Goal: Transaction & Acquisition: Register for event/course

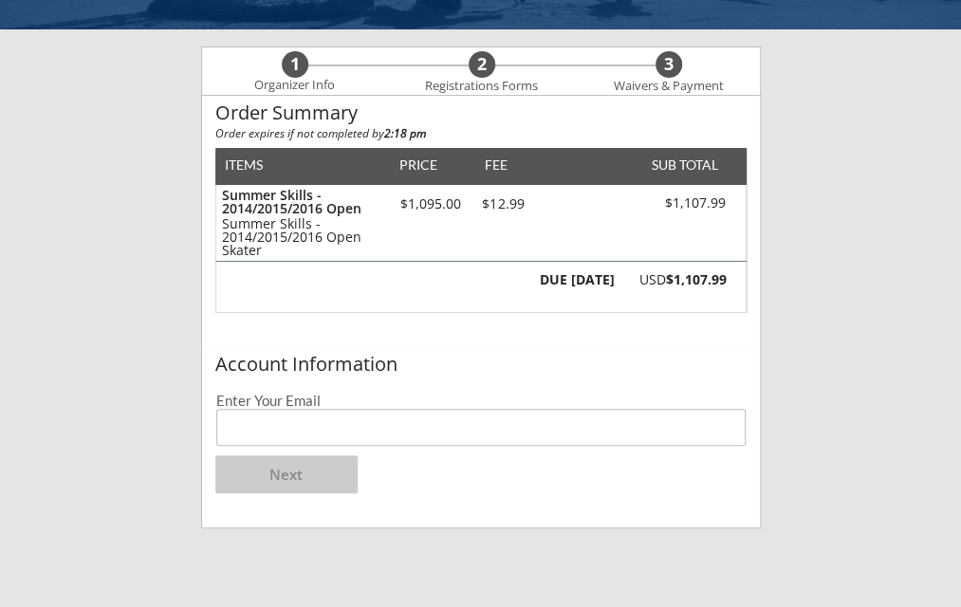
scroll to position [119, 0]
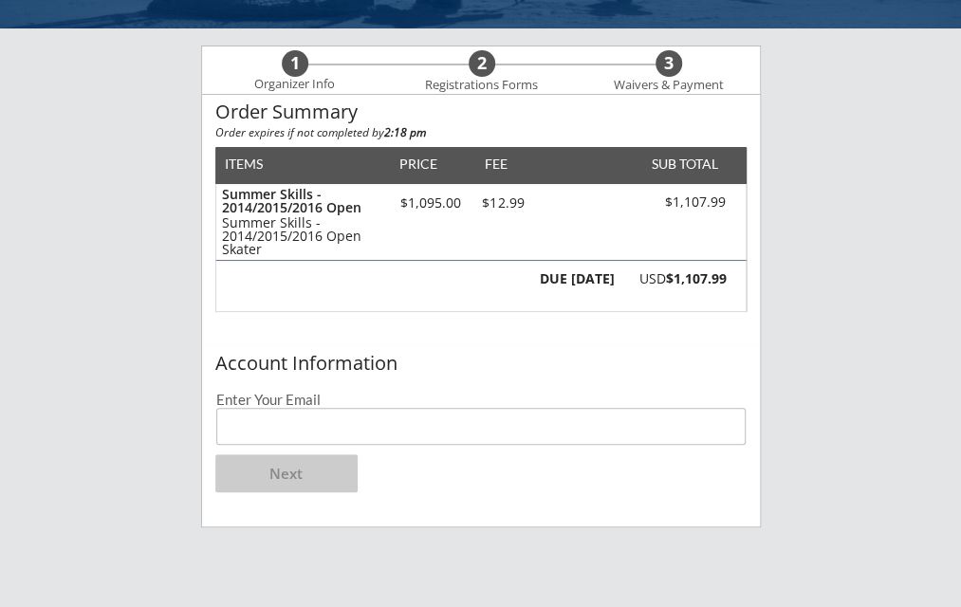
click at [360, 431] on input "email" at bounding box center [481, 426] width 530 height 37
type input "[EMAIL_ADDRESS][DOMAIN_NAME]"
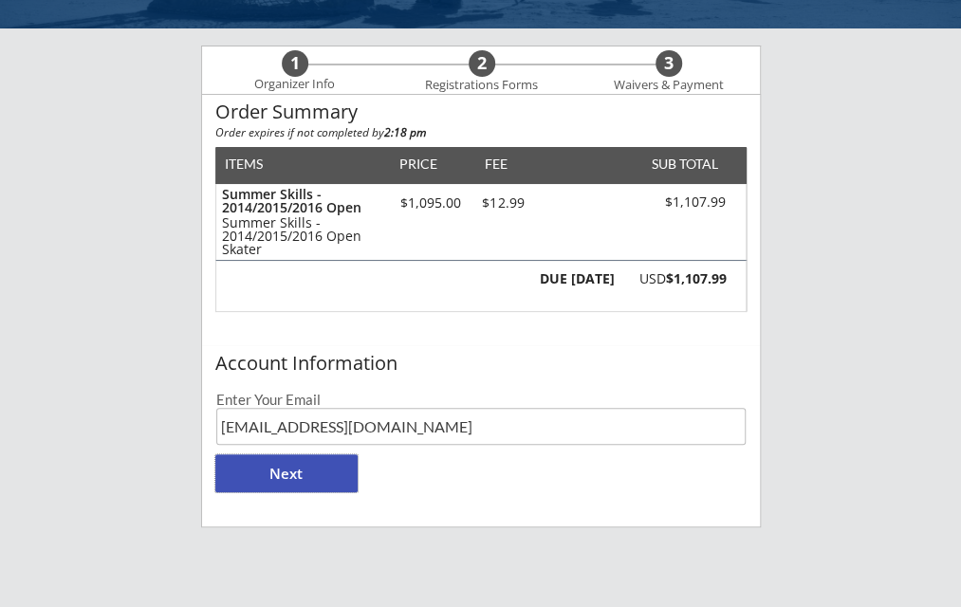
click at [291, 465] on button "Next" at bounding box center [286, 473] width 142 height 38
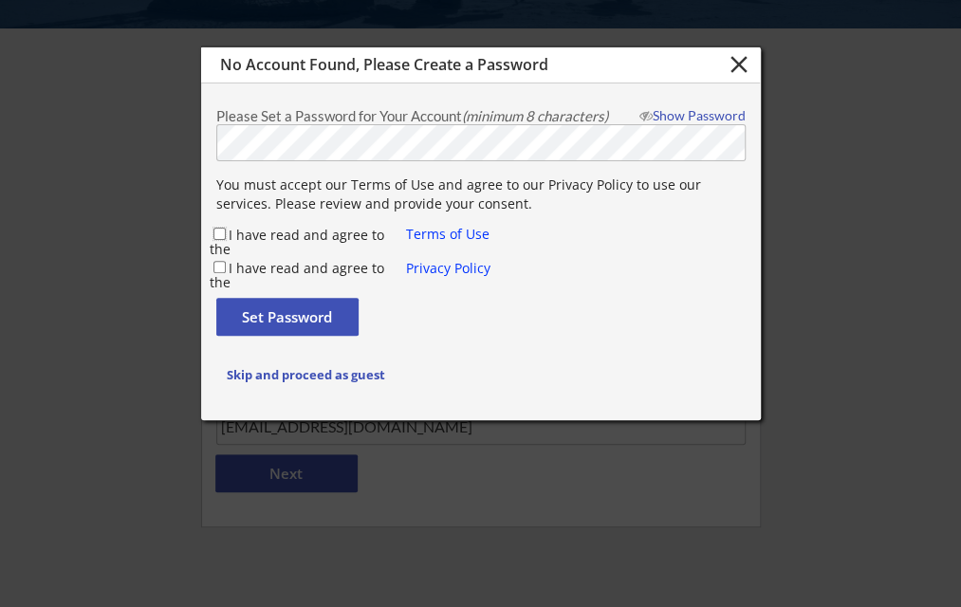
click at [213, 231] on input "I have read and agree to the" at bounding box center [219, 234] width 12 height 12
checkbox input "true"
click at [216, 265] on input "I have read and agree to the" at bounding box center [219, 267] width 12 height 12
checkbox input "true"
click at [245, 310] on button "Set Password" at bounding box center [287, 317] width 142 height 38
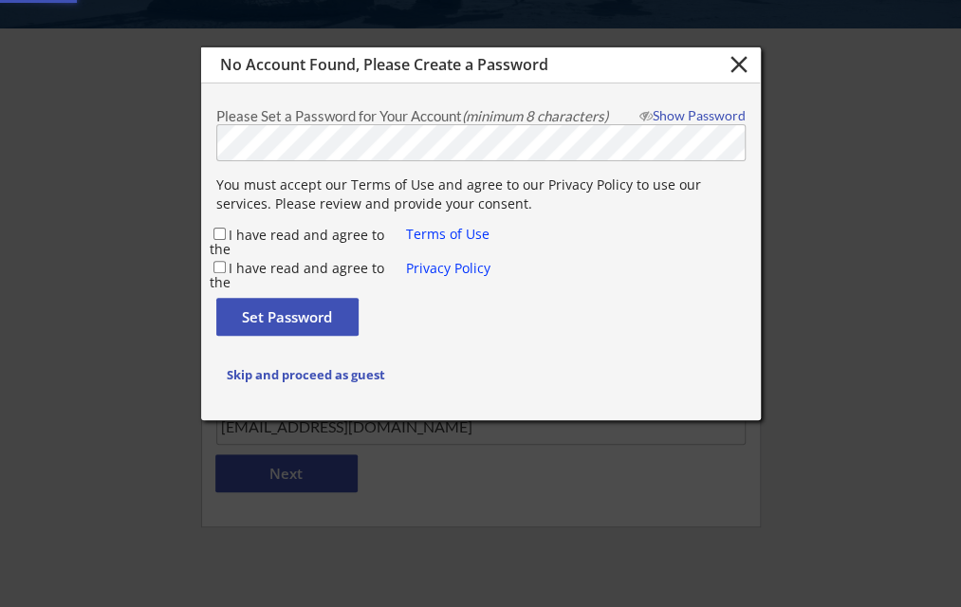
checkbox input "false"
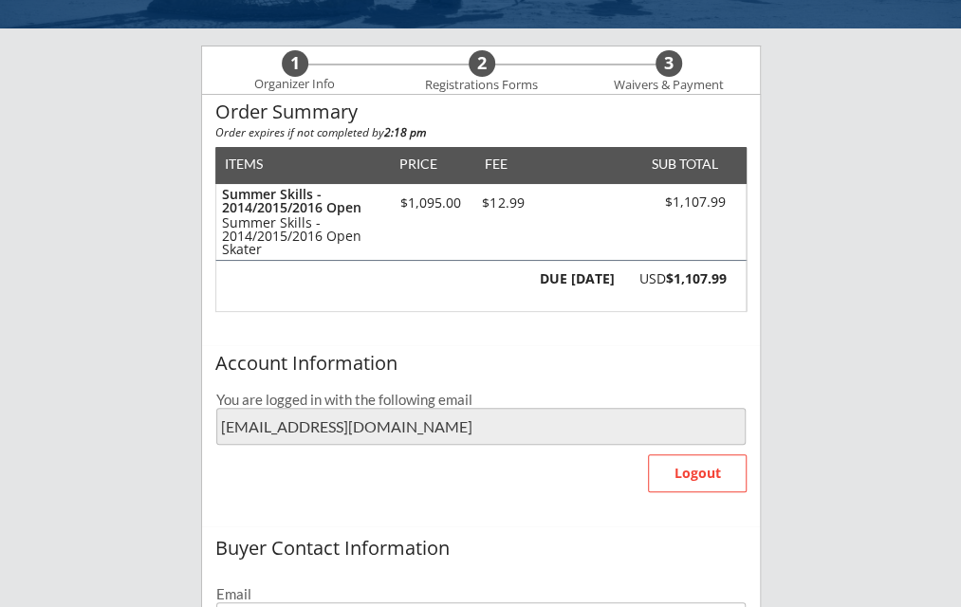
type input "[EMAIL_ADDRESS][DOMAIN_NAME]"
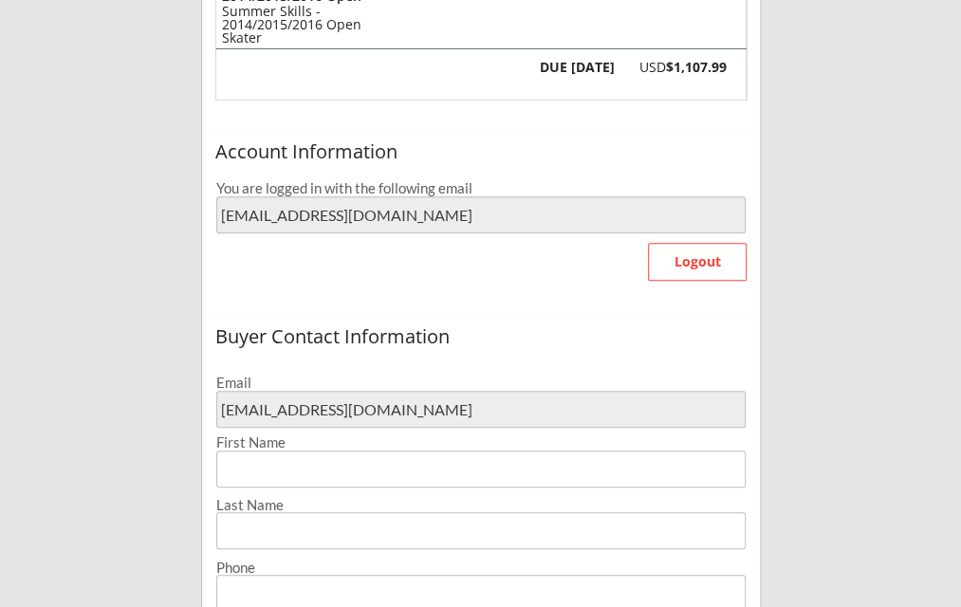
scroll to position [332, 0]
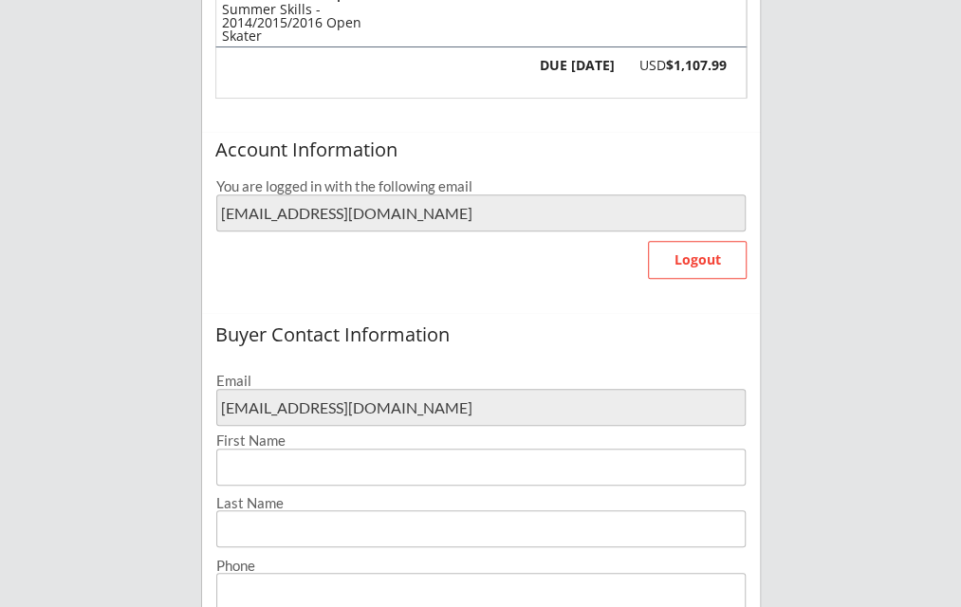
click at [413, 471] on input "input" at bounding box center [480, 467] width 529 height 37
type input "[PERSON_NAME]"
type input "[PHONE_NUMBER]"
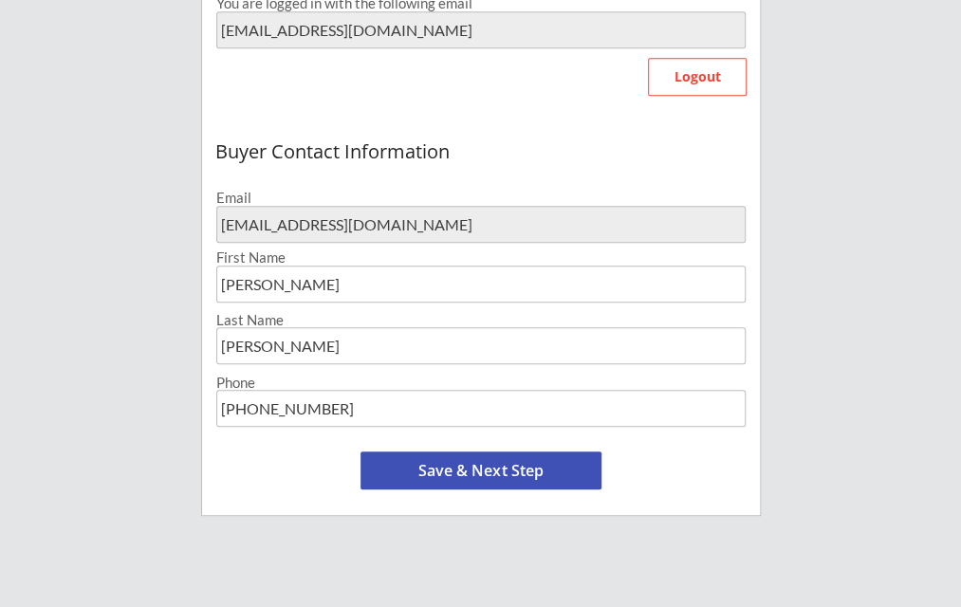
scroll to position [524, 0]
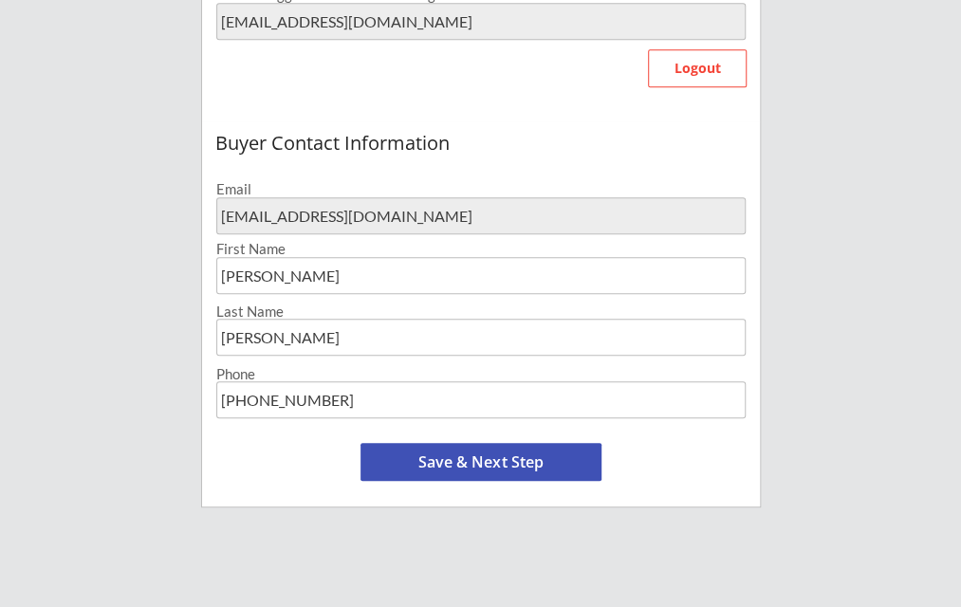
click at [508, 461] on button "Save & Next Step" at bounding box center [480, 462] width 241 height 38
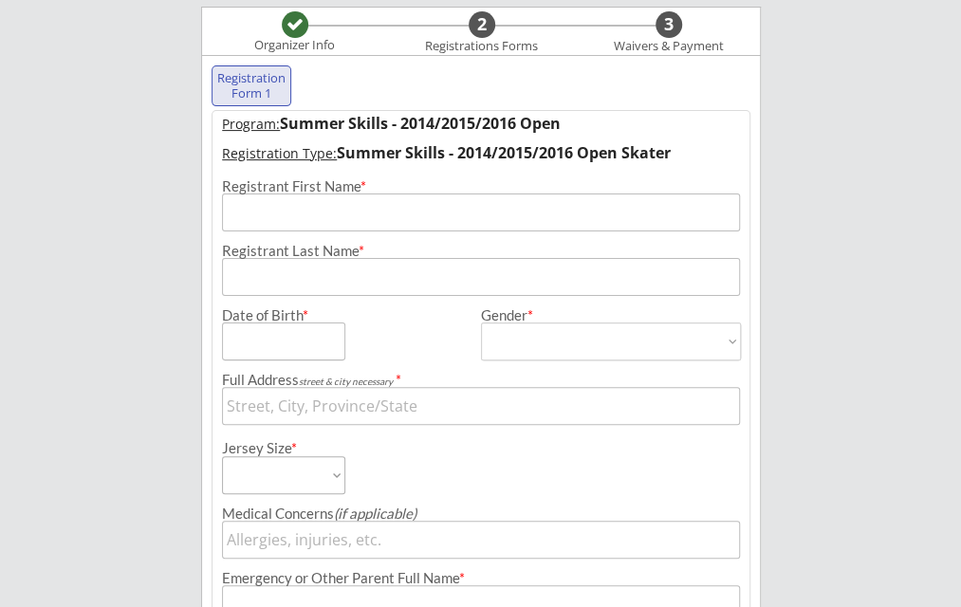
scroll to position [169, 0]
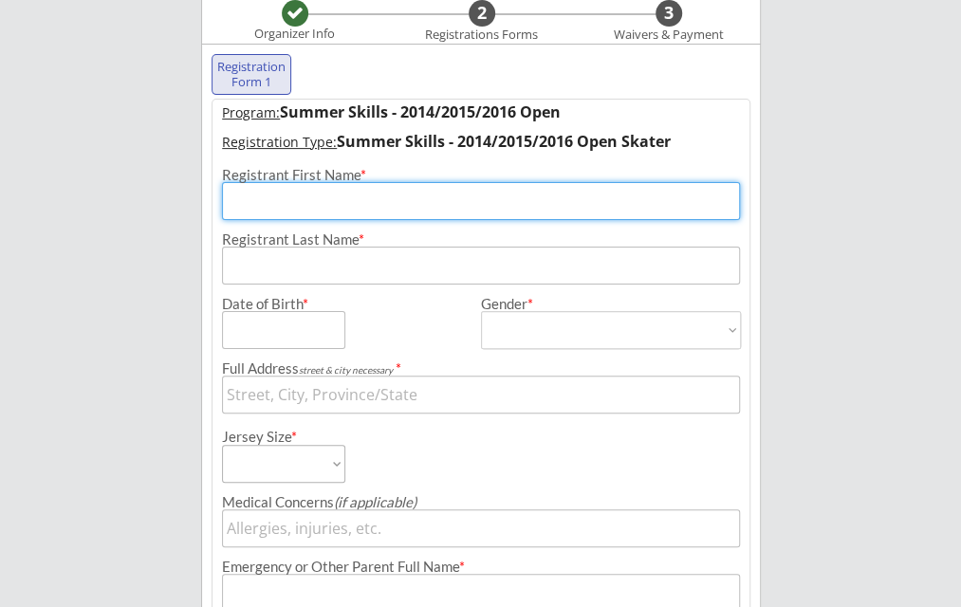
click at [316, 207] on input "input" at bounding box center [481, 201] width 519 height 38
type input "Berkley"
type input "[PERSON_NAME]"
click at [285, 335] on input "input" at bounding box center [283, 330] width 123 height 38
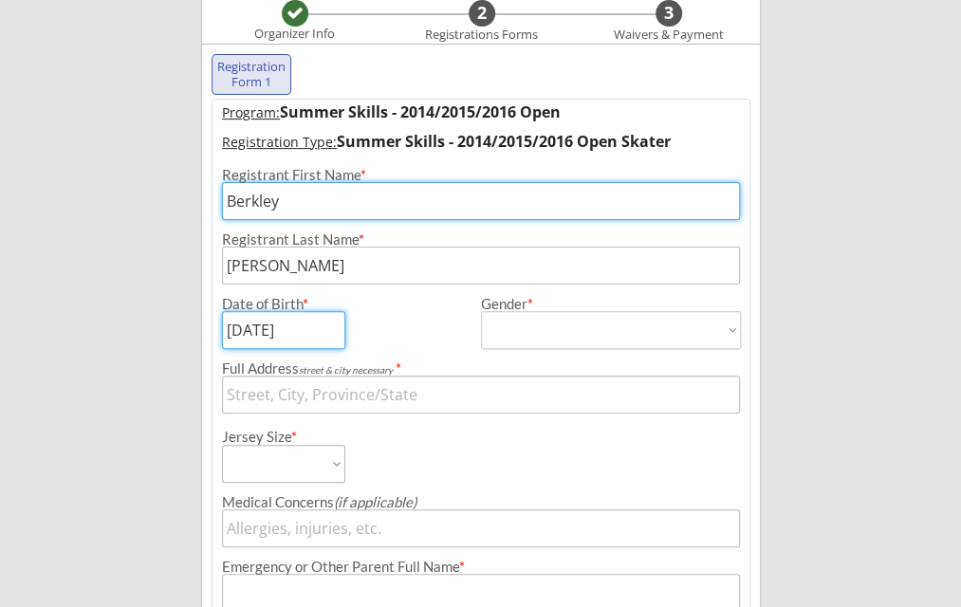
type input "[DATE]"
click at [505, 337] on select "[DEMOGRAPHIC_DATA] [DEMOGRAPHIC_DATA]" at bounding box center [611, 330] width 260 height 38
select select ""[DEMOGRAPHIC_DATA]""
click at [481, 311] on select "[DEMOGRAPHIC_DATA] [DEMOGRAPHIC_DATA]" at bounding box center [611, 330] width 260 height 38
type input "[DEMOGRAPHIC_DATA]"
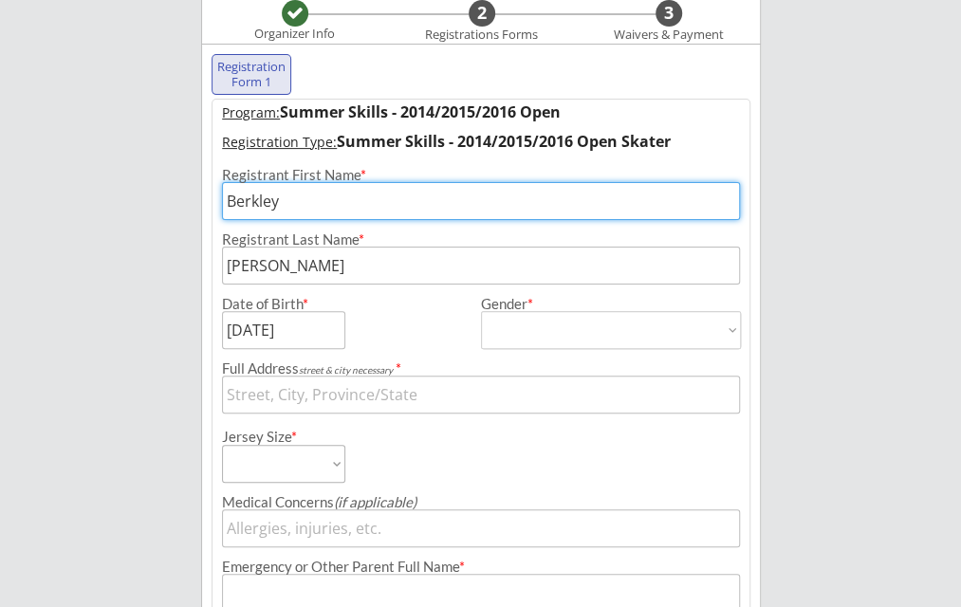
click at [379, 392] on input "input" at bounding box center [481, 395] width 519 height 38
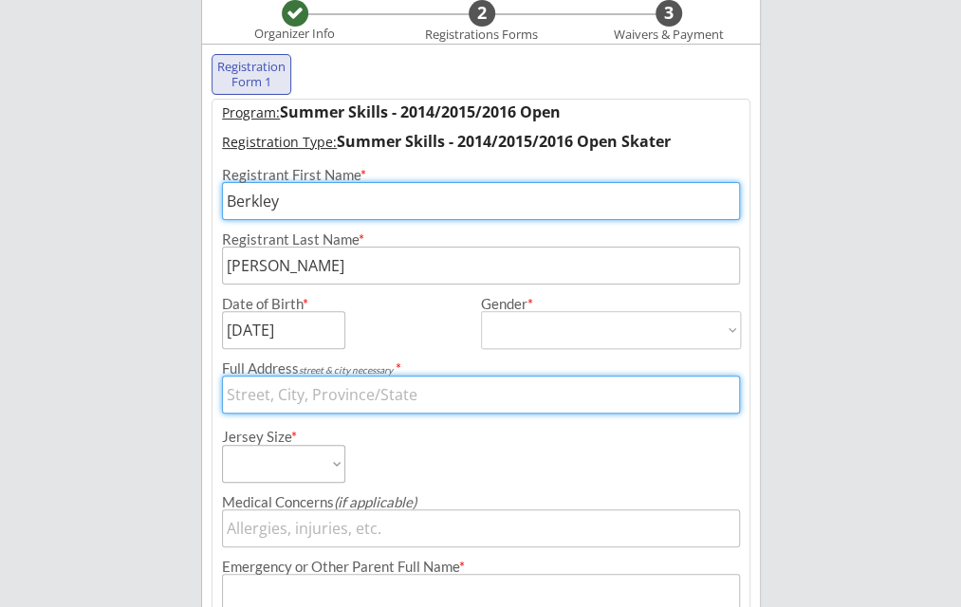
type input "[STREET_ADDRESS]"
type input "[PERSON_NAME]"
type input "[PHONE_NUMBER]"
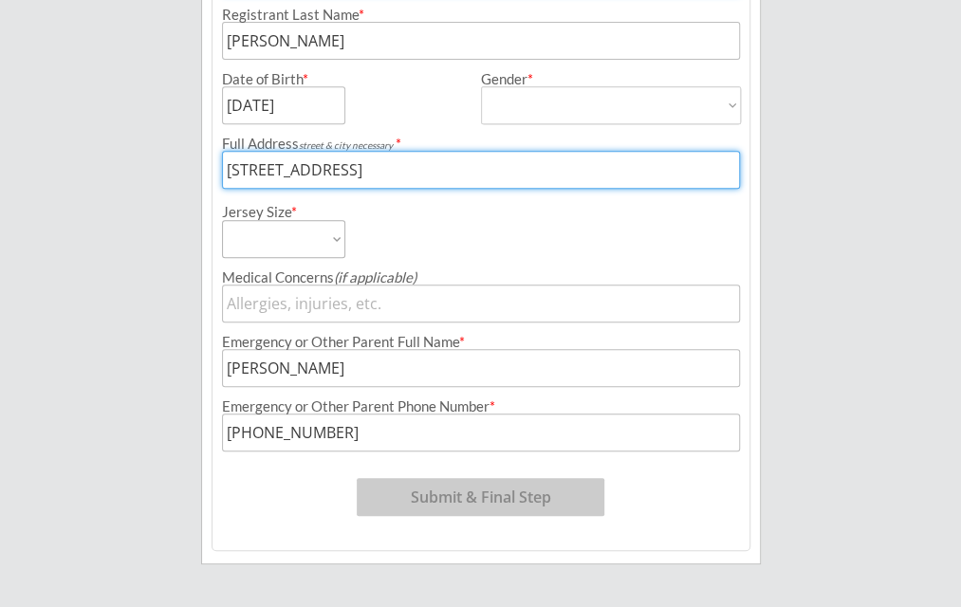
scroll to position [374, 0]
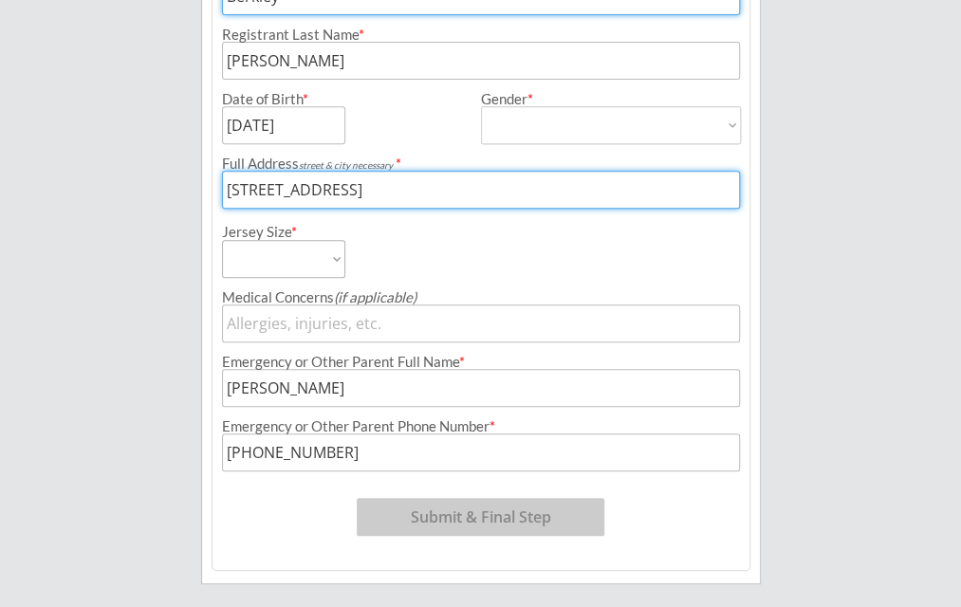
click at [311, 258] on select "Adult Small Youth Large Youth Medium Youth Small Youth Goalie Cut Intermediate …" at bounding box center [283, 259] width 123 height 38
select select ""Adult Small""
click at [222, 240] on select "Adult Small Youth Large Youth Medium Youth Small Youth Goalie Cut Intermediate …" at bounding box center [283, 259] width 123 height 38
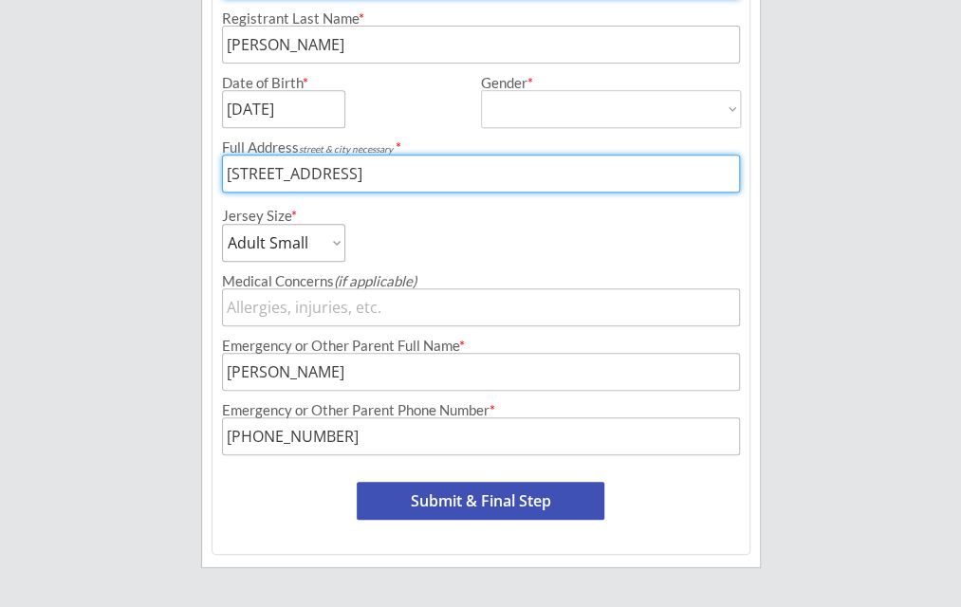
scroll to position [398, 0]
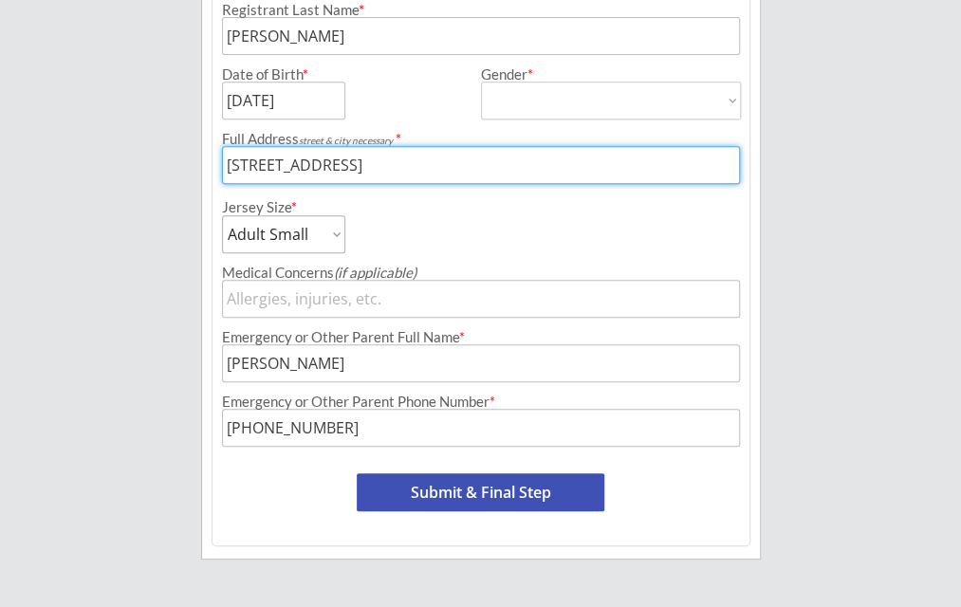
click at [434, 481] on button "Submit & Final Step" at bounding box center [481, 492] width 248 height 38
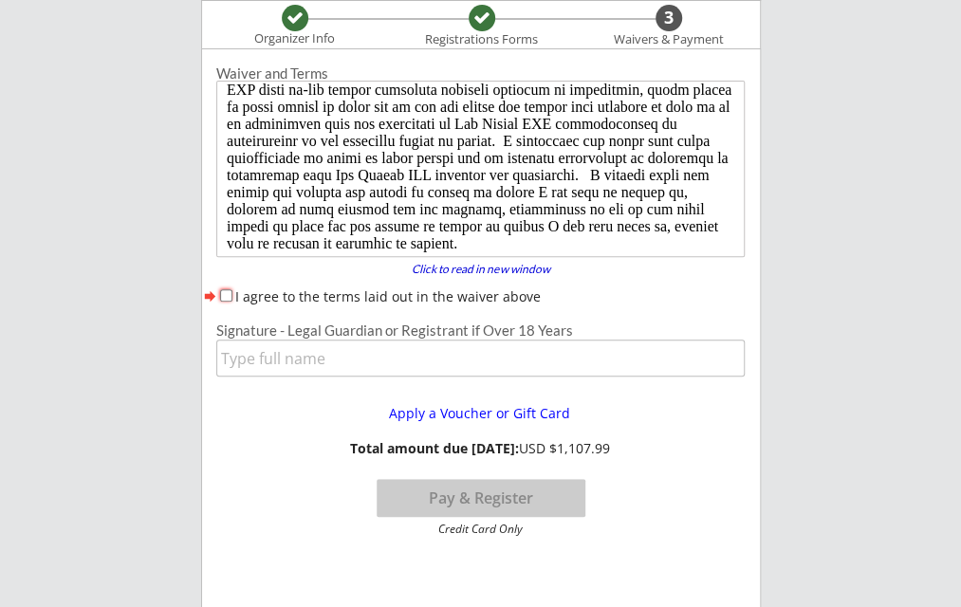
scroll to position [197, 0]
click at [231, 293] on div "I agree to the terms laid out in the waiver above" at bounding box center [480, 296] width 529 height 20
click at [228, 293] on input "I agree to the terms laid out in the waiver above" at bounding box center [226, 295] width 12 height 12
checkbox input "true"
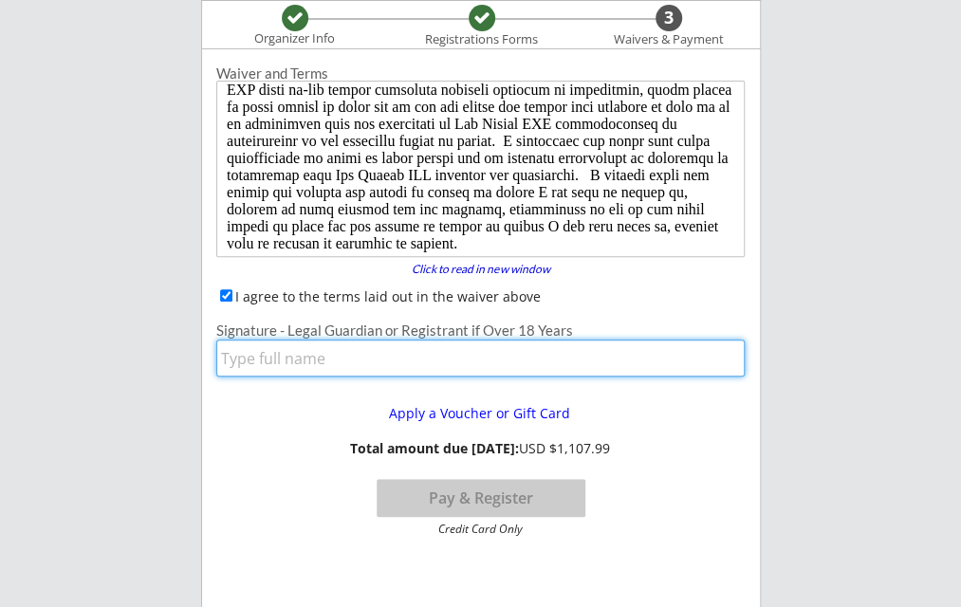
click at [268, 363] on input "input" at bounding box center [480, 358] width 529 height 37
type input "[PERSON_NAME]"
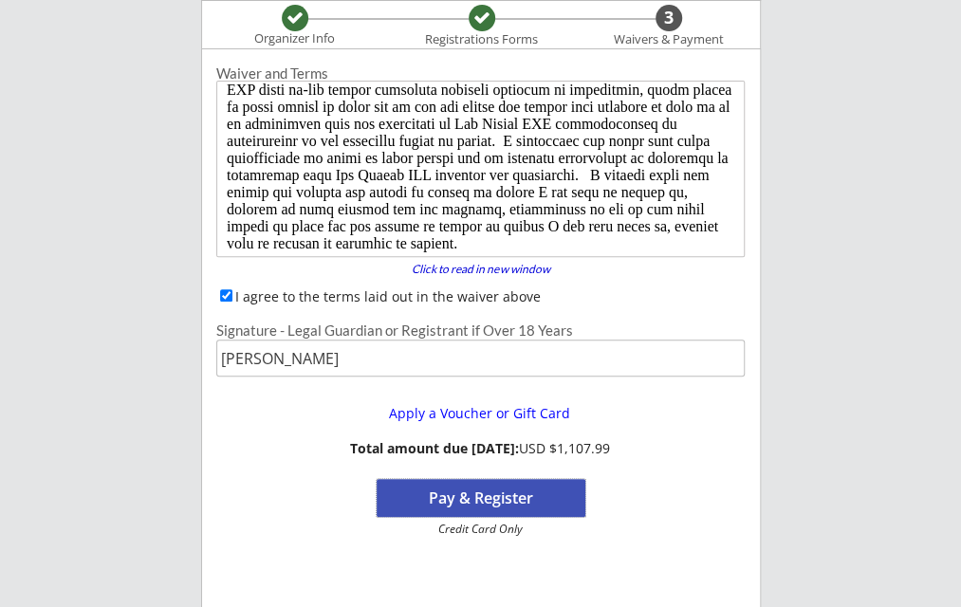
click at [472, 497] on button "Pay & Register" at bounding box center [481, 498] width 209 height 38
